Goal: Task Accomplishment & Management: Complete application form

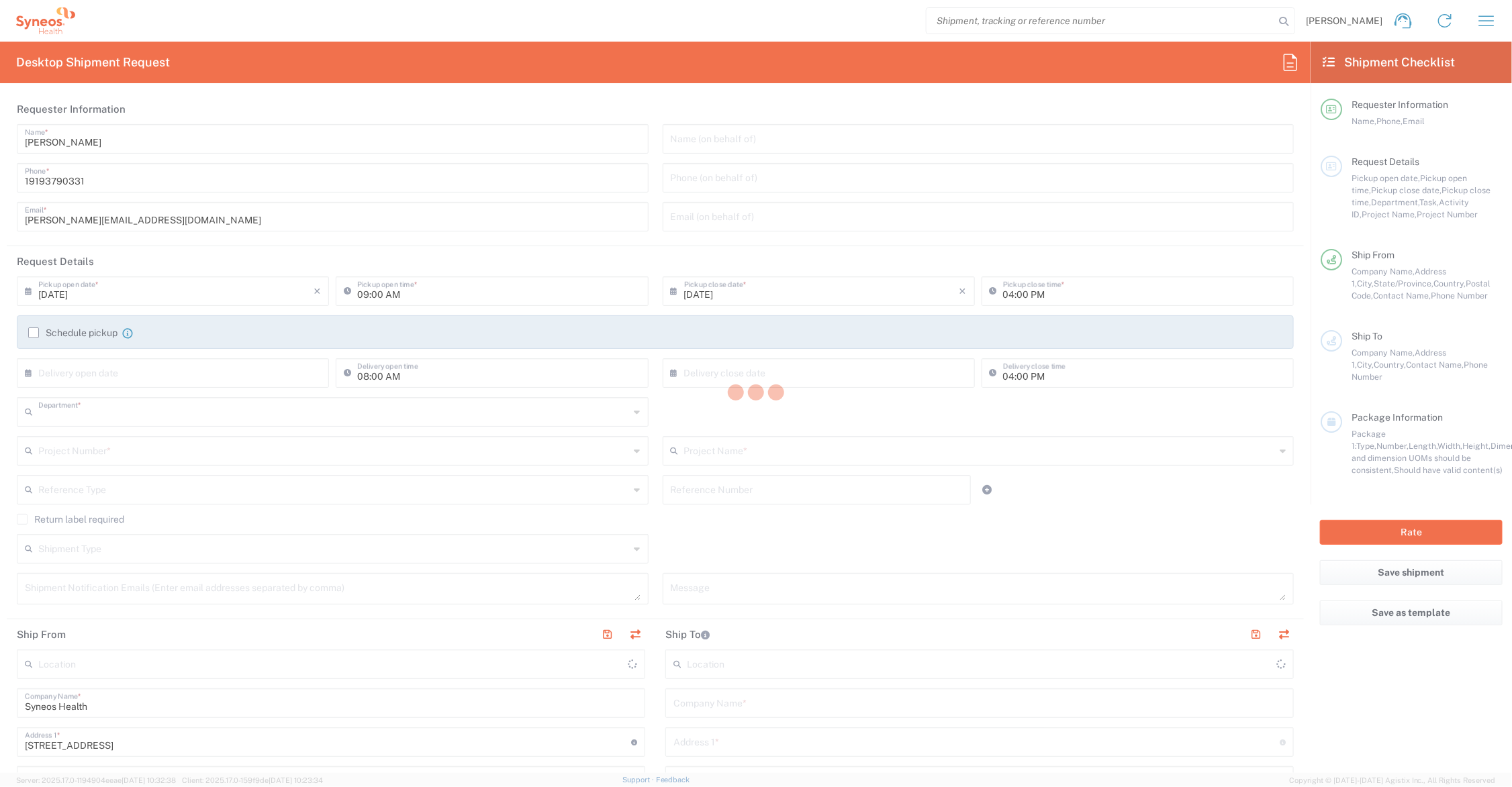
type input "6156"
type input "[US_STATE]"
type input "[GEOGRAPHIC_DATA]"
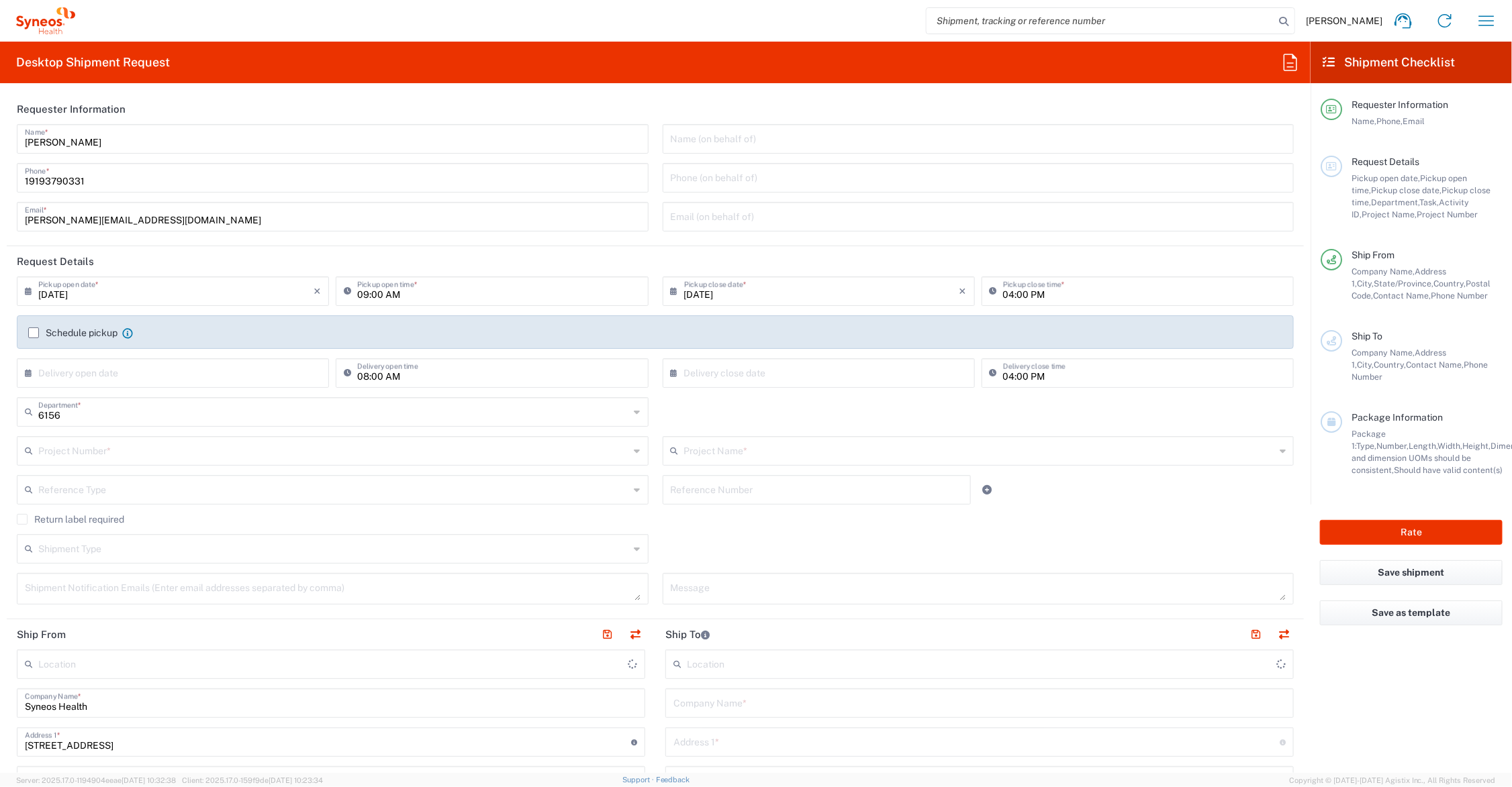
type input "Syneos Health Communications-[GEOGRAPHIC_DATA] [GEOGRAPHIC_DATA]"
click at [153, 455] on input "text" at bounding box center [334, 450] width 592 height 24
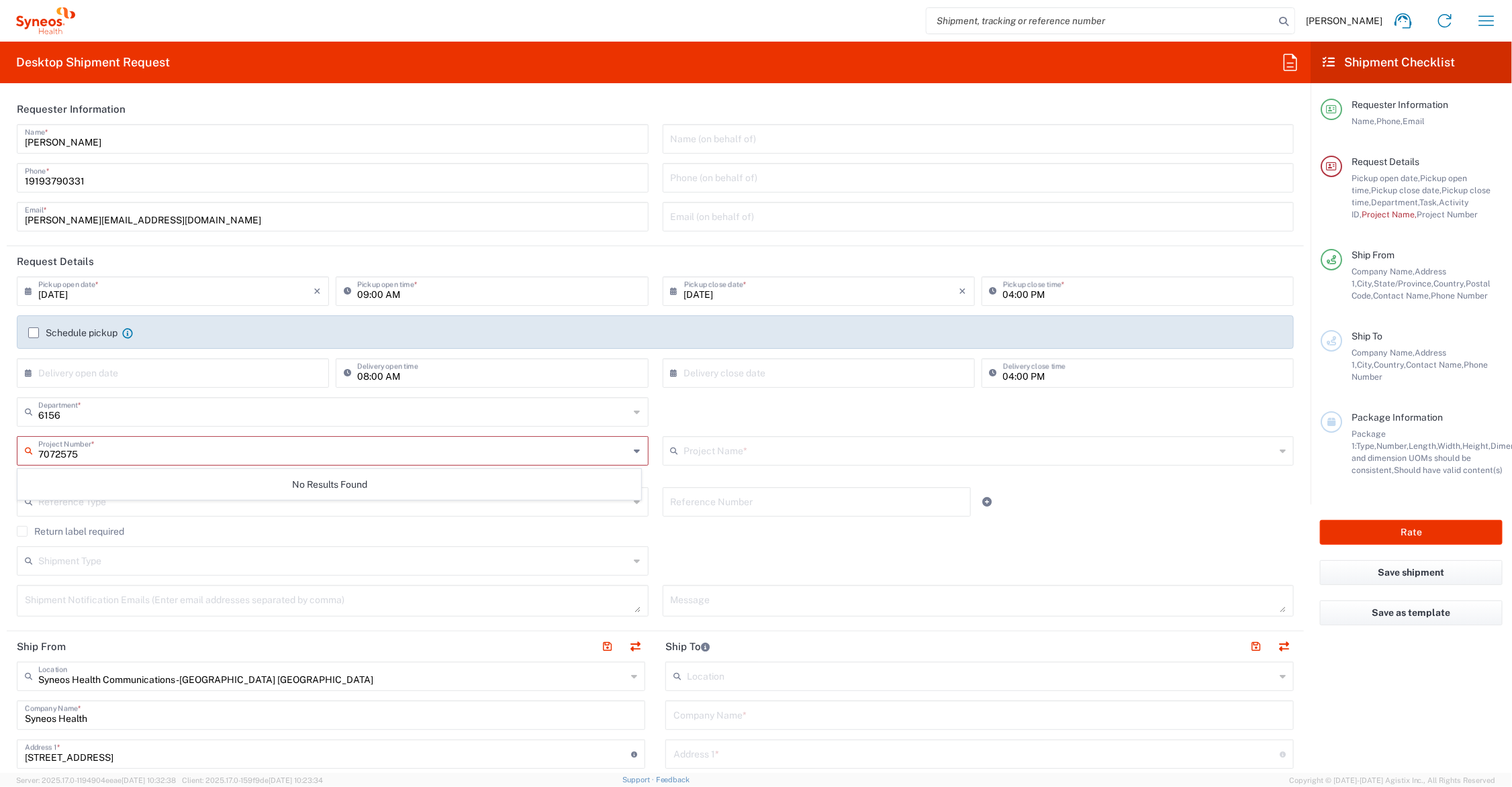
type input "7072575"
click at [710, 450] on input "text" at bounding box center [979, 450] width 592 height 24
drag, startPoint x: 723, startPoint y: 453, endPoint x: 671, endPoint y: 453, distance: 52.0
click at [671, 453] on div "7072575 Project Name *" at bounding box center [979, 451] width 632 height 29
type input "7072608"
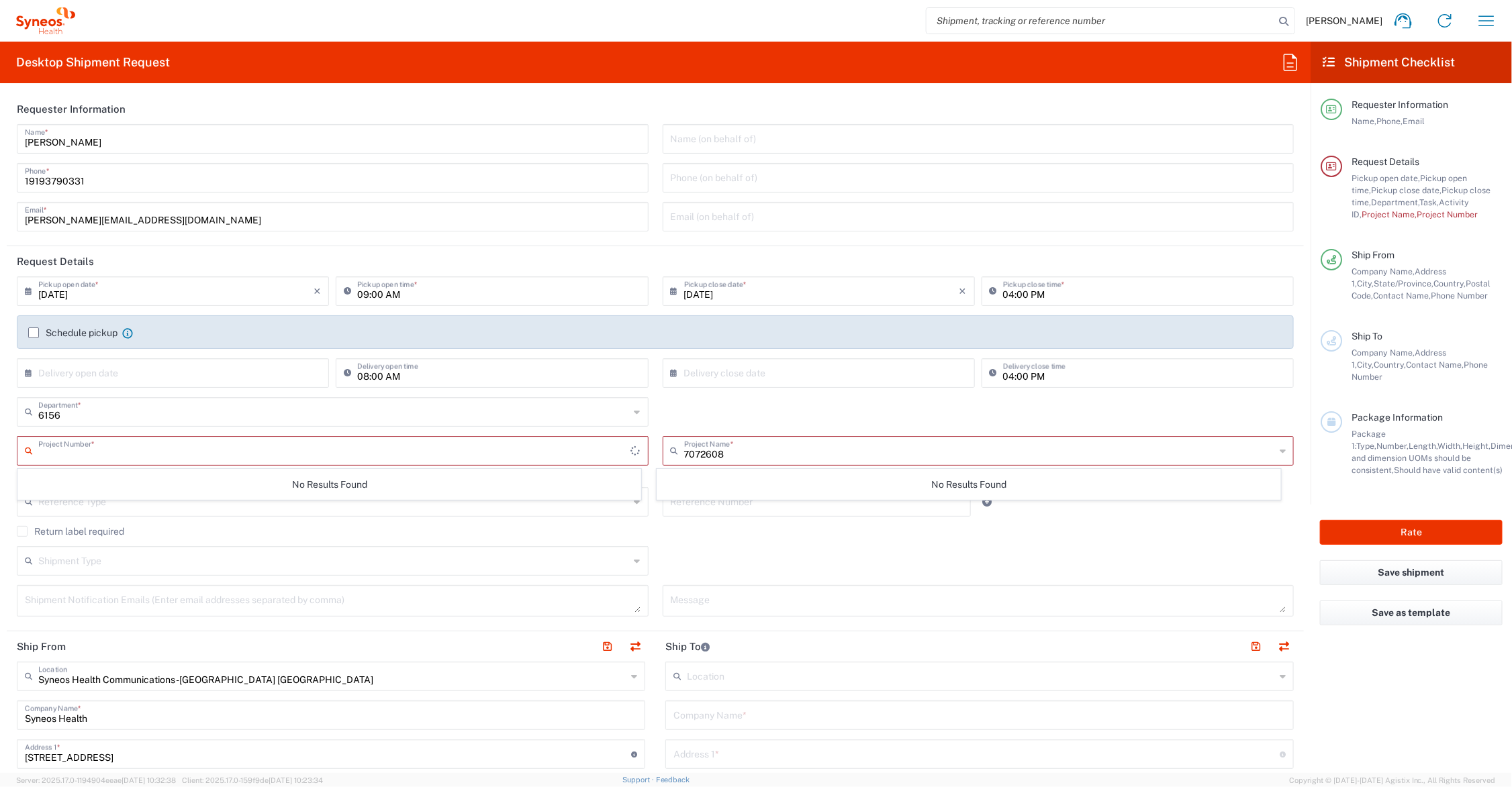
click at [485, 447] on input "text" at bounding box center [335, 450] width 593 height 24
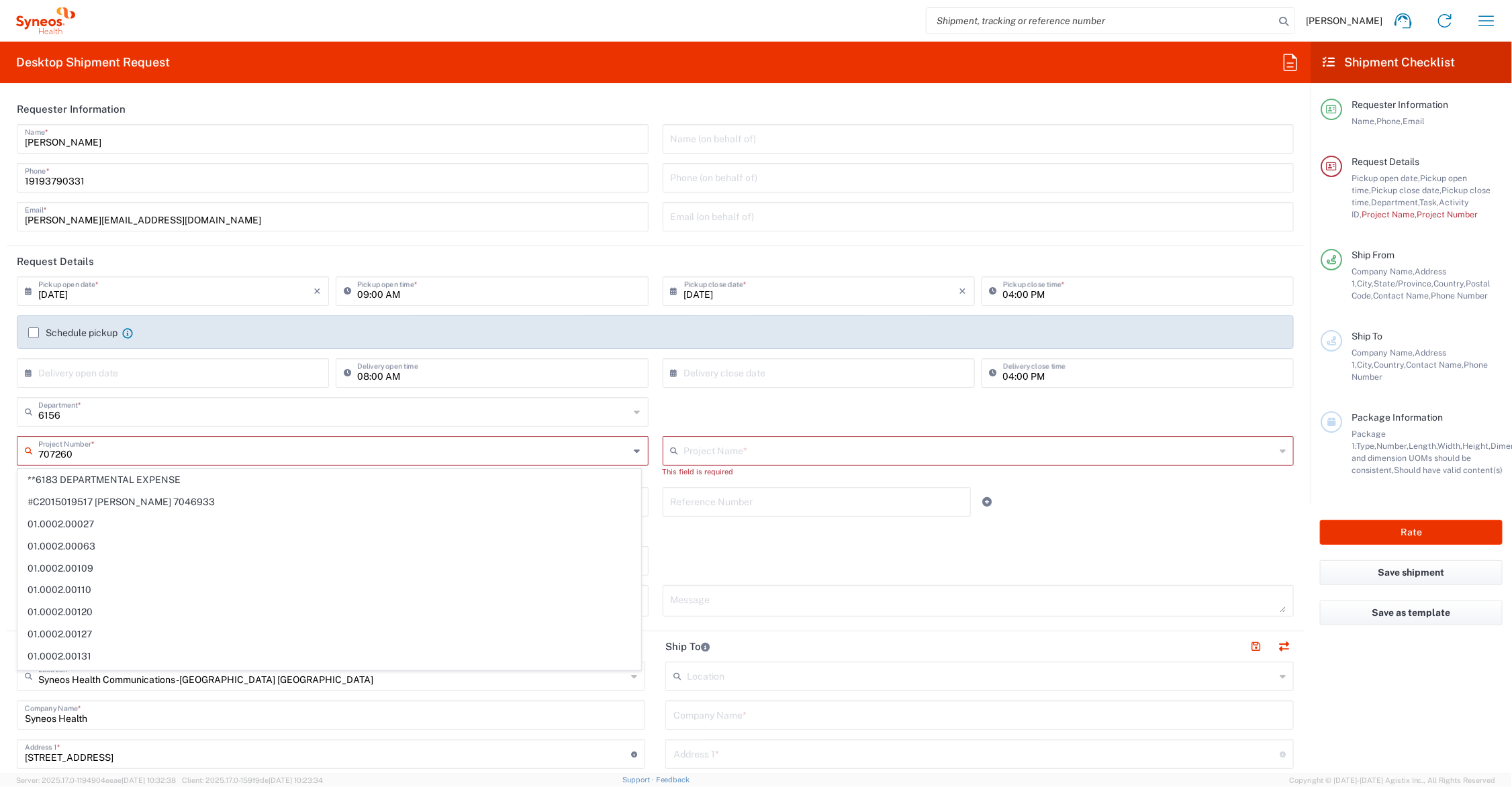
type input "7072608"
